Goal: Information Seeking & Learning: Learn about a topic

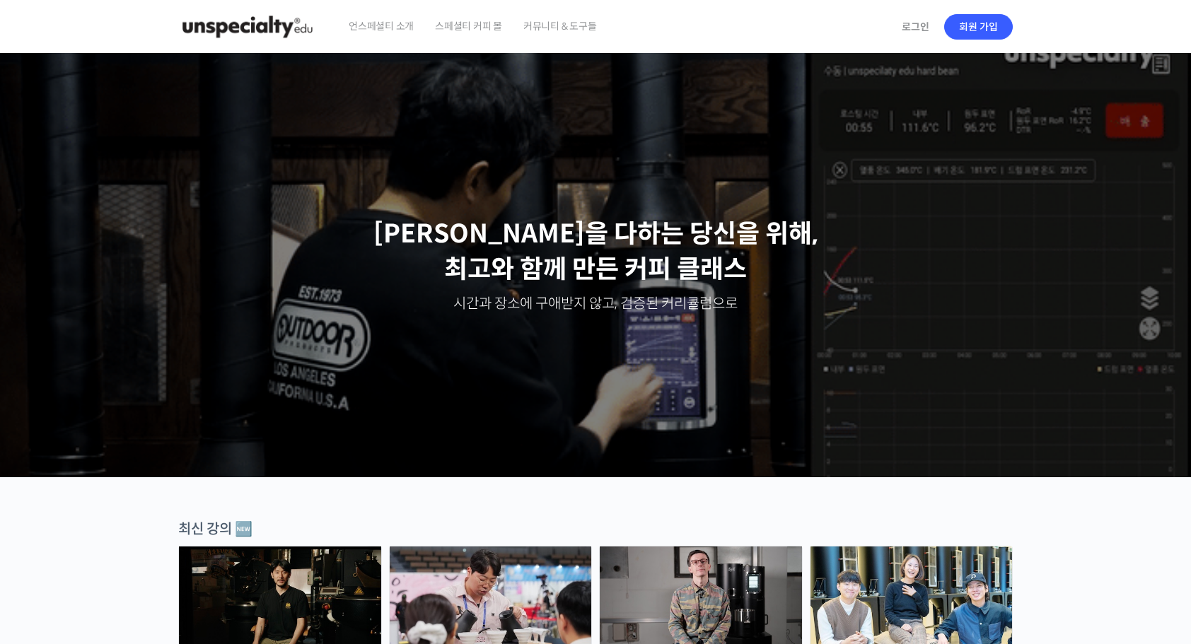
drag, startPoint x: 0, startPoint y: 0, endPoint x: 465, endPoint y: 32, distance: 466.5
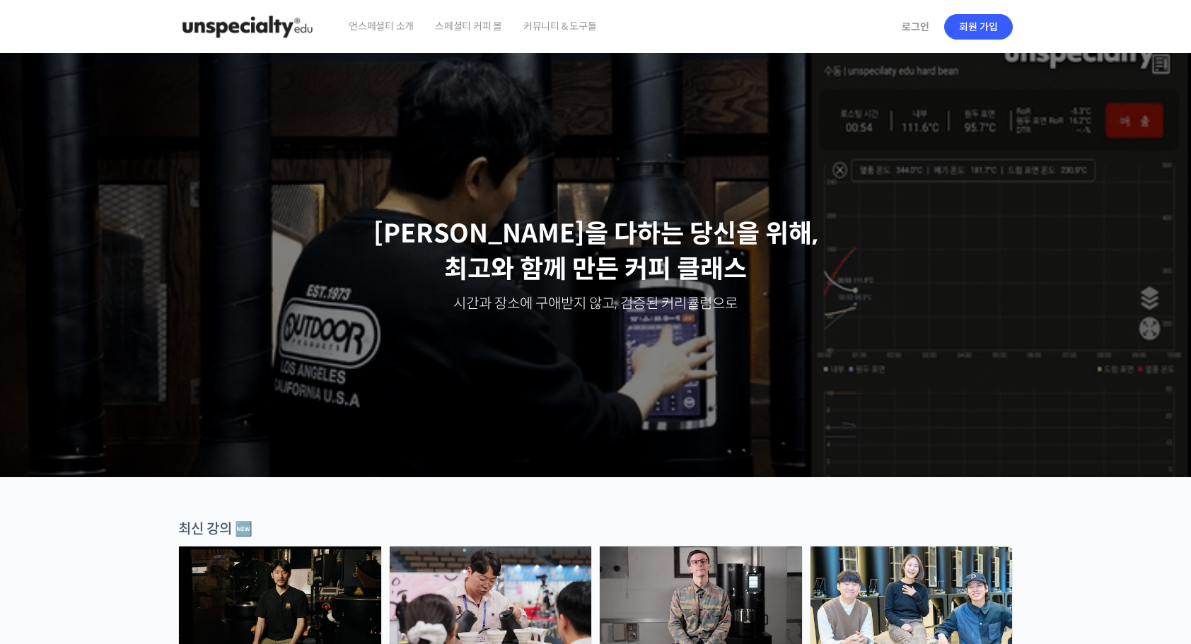
click at [465, 32] on span "스페셜티 커피 몰" at bounding box center [468, 26] width 67 height 54
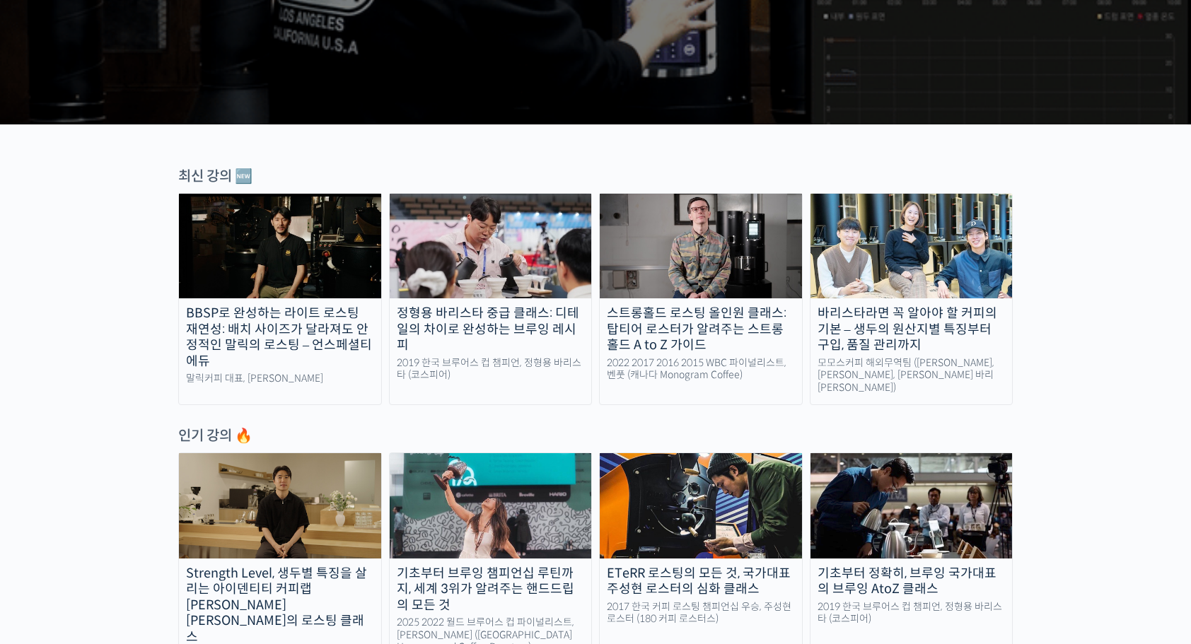
scroll to position [354, 0]
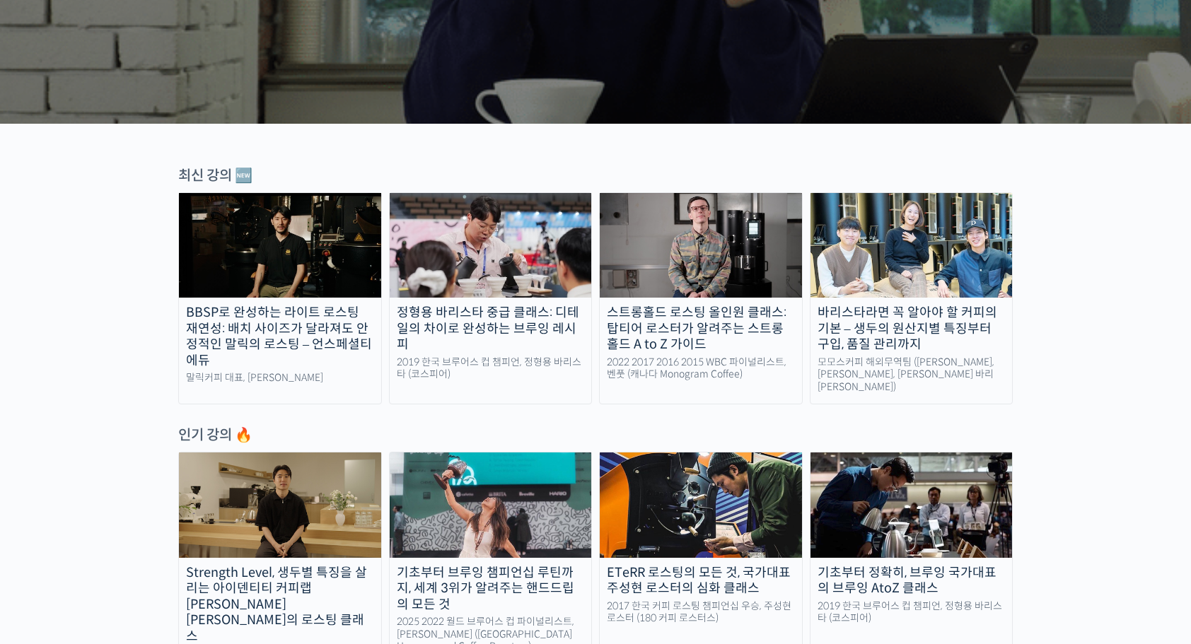
click at [284, 272] on img at bounding box center [280, 245] width 202 height 105
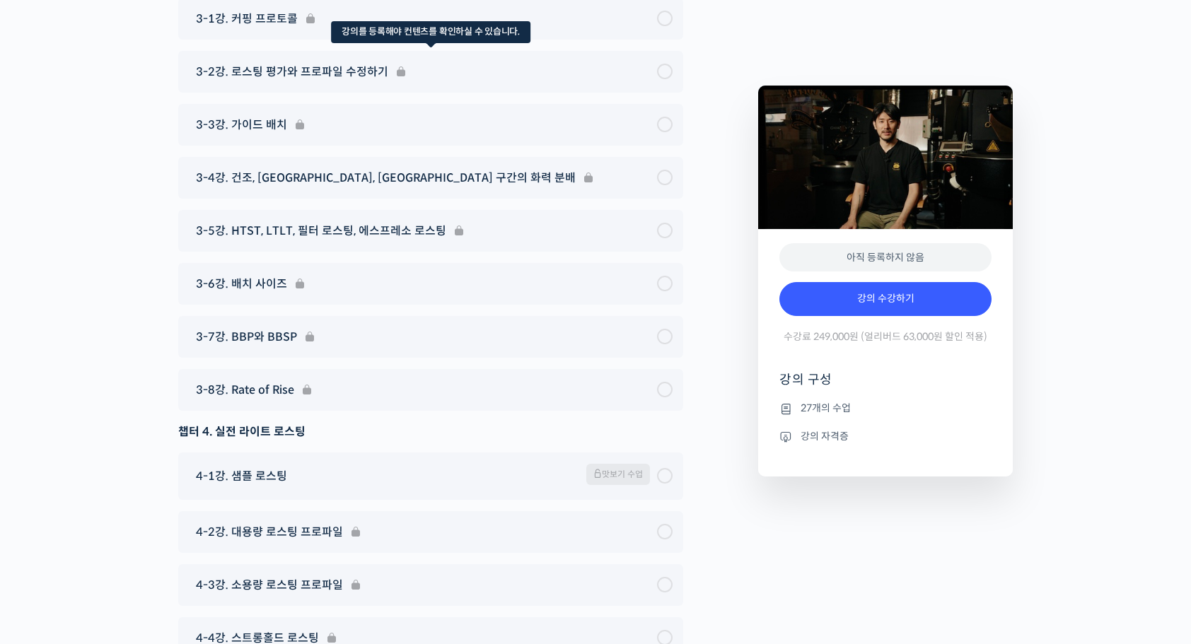
scroll to position [6083, 0]
